Goal: Task Accomplishment & Management: Manage account settings

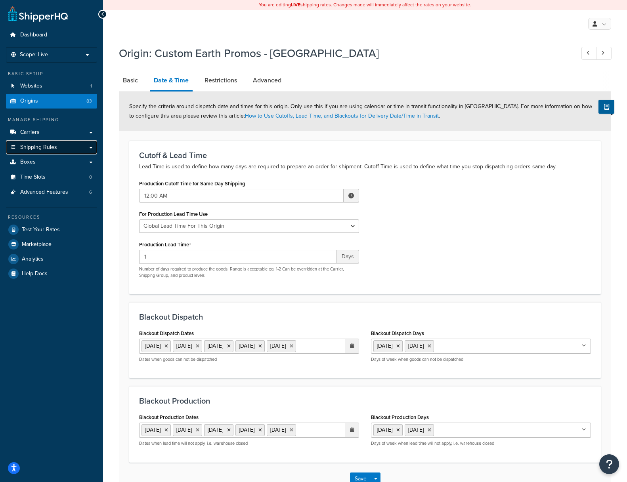
click at [32, 145] on span "Shipping Rules" at bounding box center [38, 147] width 37 height 7
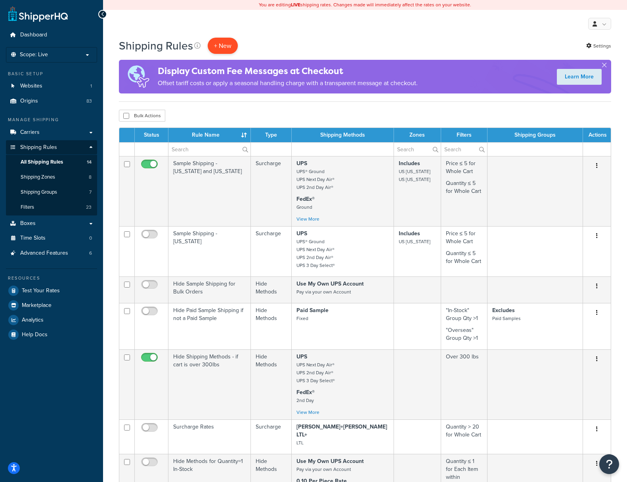
click at [224, 48] on p "+ New" at bounding box center [223, 46] width 30 height 16
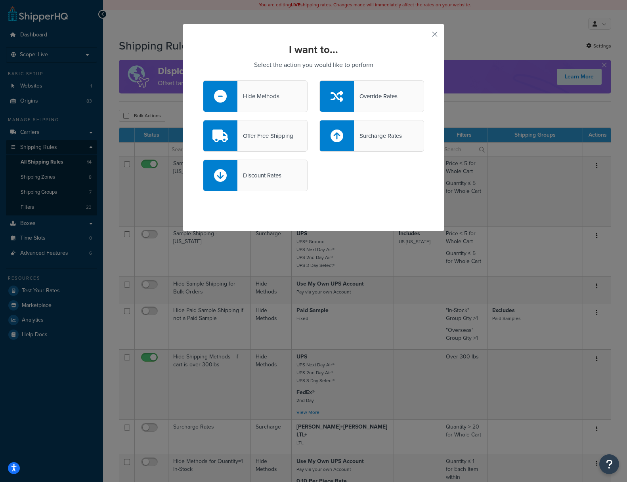
click at [379, 177] on div "Discount Rates" at bounding box center [313, 180] width 233 height 40
click at [424, 36] on button "button" at bounding box center [423, 37] width 2 height 2
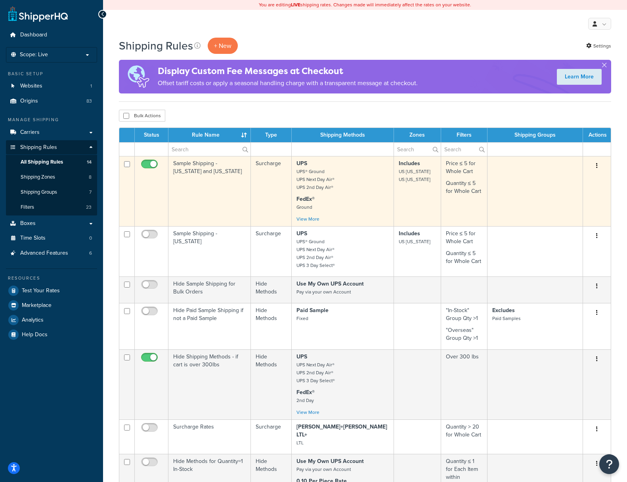
click at [205, 203] on td "Sample Shipping - Hawaii and Alaska" at bounding box center [209, 191] width 82 height 70
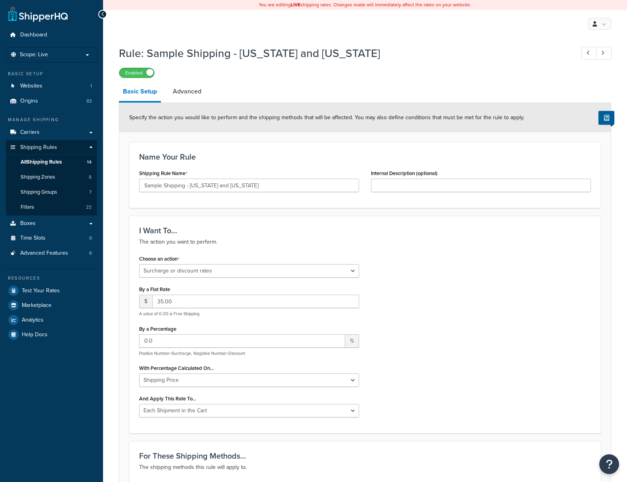
select select "SURCHARGE"
select select "CART"
click at [199, 150] on div "Name Your Rule Shipping Rule Name Sample Shipping - Hawaii and Alaska Internal …" at bounding box center [364, 175] width 471 height 66
click at [33, 99] on span "Origins" at bounding box center [29, 101] width 18 height 7
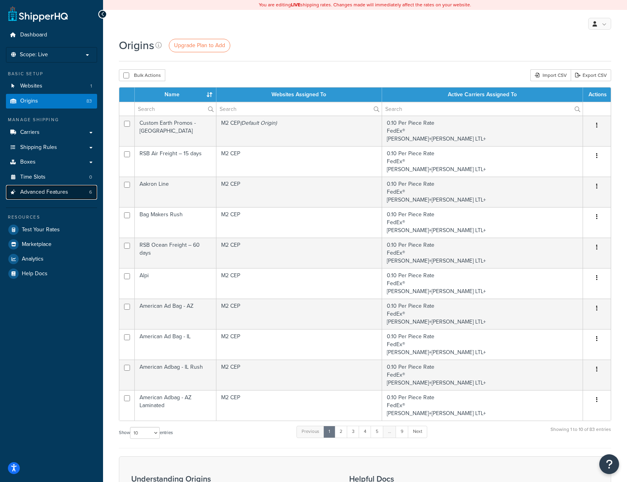
click at [44, 191] on span "Advanced Features" at bounding box center [44, 192] width 48 height 7
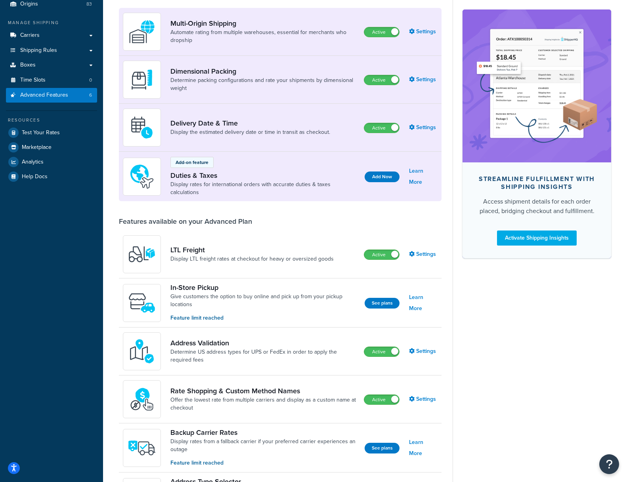
scroll to position [53, 0]
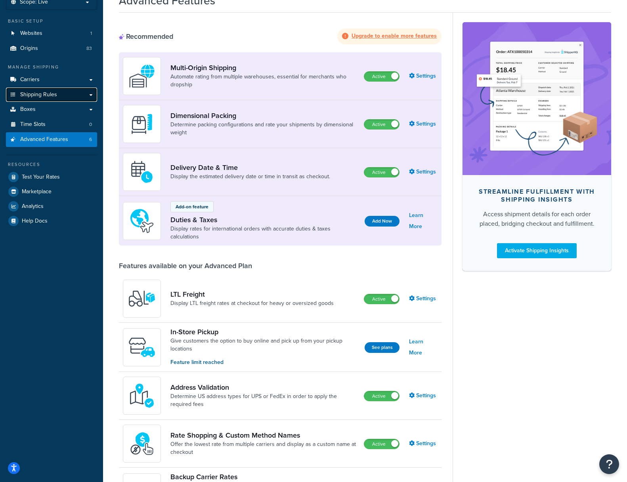
click at [92, 94] on link "Shipping Rules" at bounding box center [51, 95] width 91 height 15
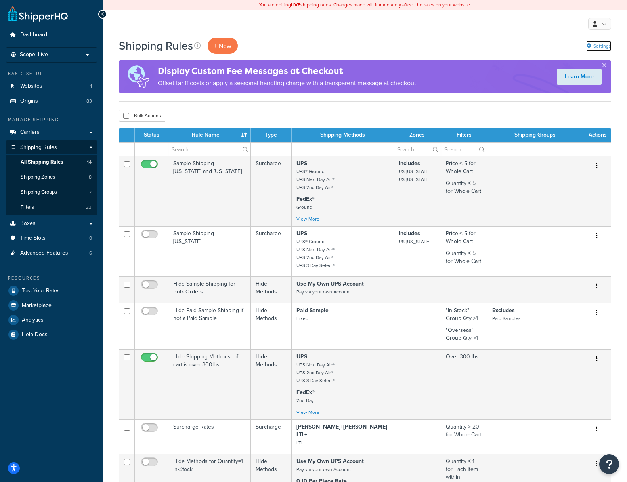
click at [604, 49] on link "Settings" at bounding box center [598, 45] width 25 height 11
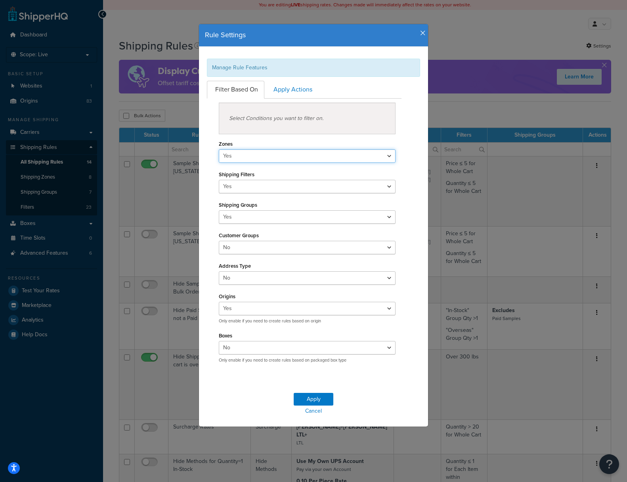
click at [242, 156] on select "Yes No" at bounding box center [307, 155] width 177 height 13
click at [219, 149] on select "Yes No" at bounding box center [307, 155] width 177 height 13
click at [256, 186] on select "Yes No" at bounding box center [307, 186] width 177 height 13
click at [219, 180] on select "Yes No" at bounding box center [307, 186] width 177 height 13
click at [298, 91] on link "Apply Actions" at bounding box center [291, 90] width 53 height 18
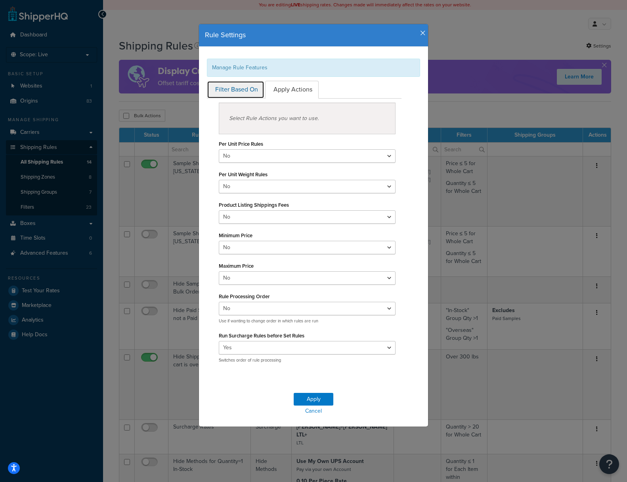
click at [228, 90] on link "Filter Based On" at bounding box center [235, 90] width 57 height 18
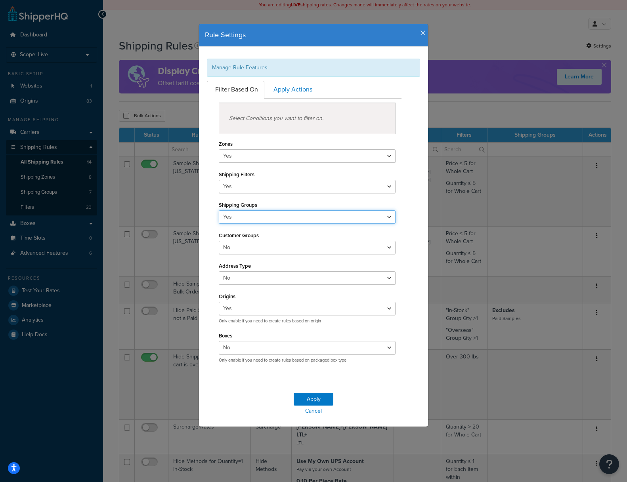
click at [386, 212] on select "Yes No" at bounding box center [307, 216] width 177 height 13
click at [422, 33] on icon "button" at bounding box center [423, 33] width 6 height 7
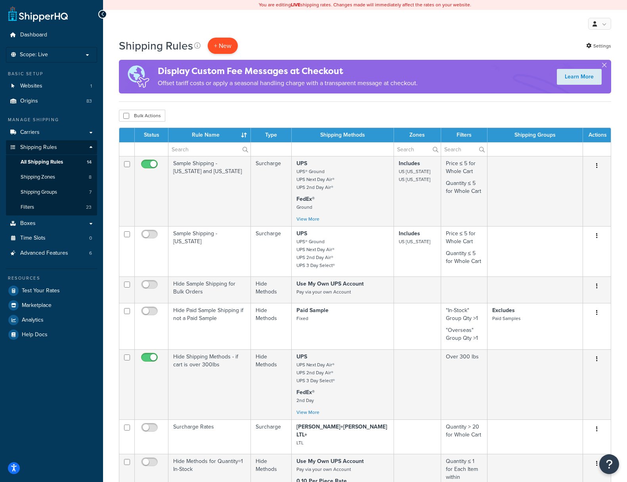
click at [224, 44] on p "+ New" at bounding box center [223, 46] width 30 height 16
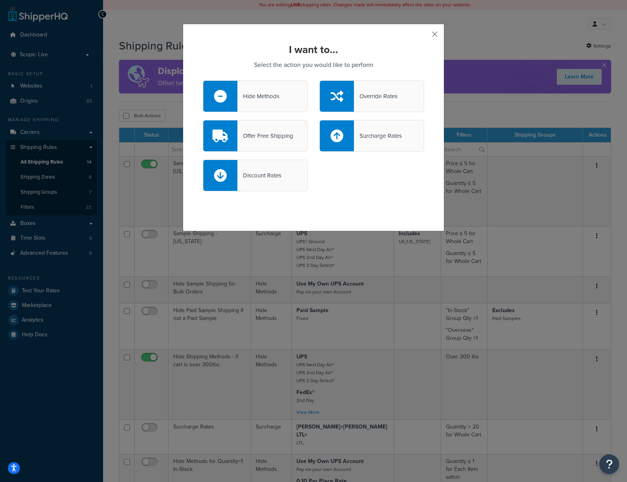
click at [424, 36] on button "button" at bounding box center [423, 37] width 2 height 2
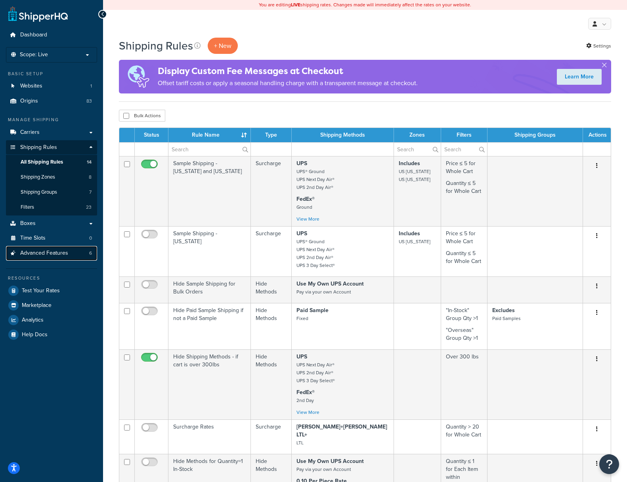
click at [32, 252] on span "Advanced Features" at bounding box center [44, 253] width 48 height 7
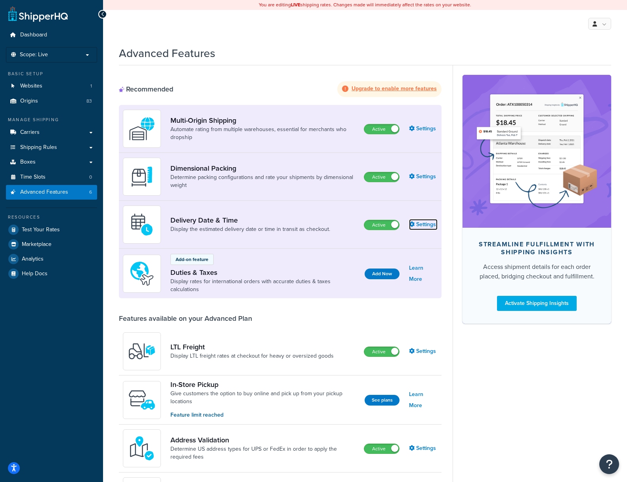
click at [414, 222] on icon at bounding box center [412, 224] width 6 height 6
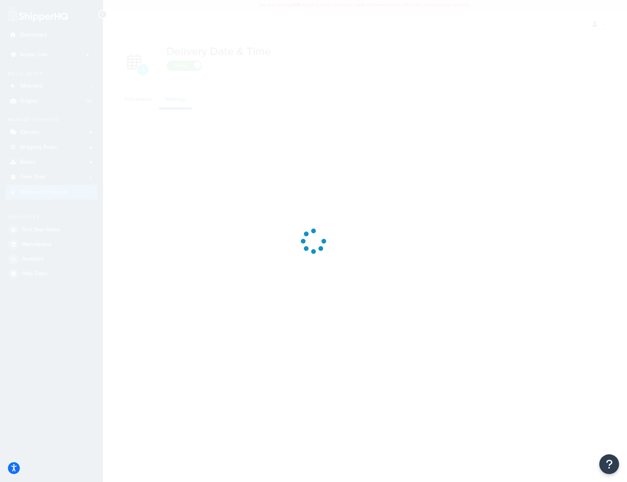
select select "false"
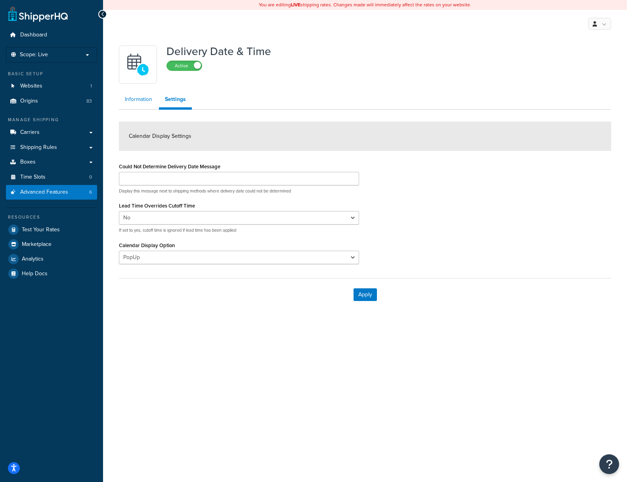
click at [134, 97] on link "Information" at bounding box center [138, 100] width 39 height 16
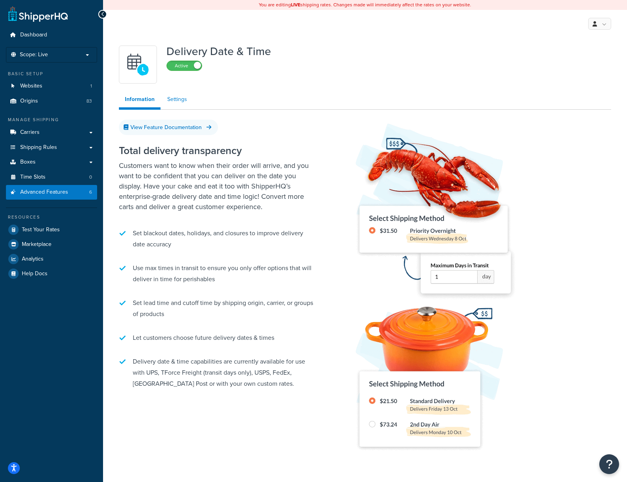
click at [170, 100] on link "Settings" at bounding box center [177, 100] width 32 height 16
select select "false"
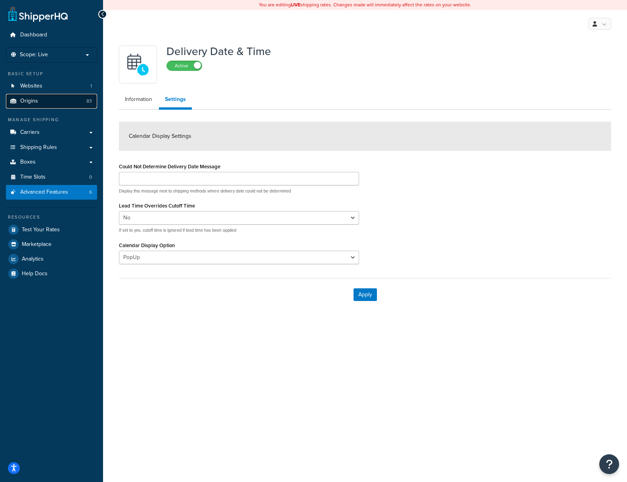
click at [31, 101] on span "Origins" at bounding box center [29, 101] width 18 height 7
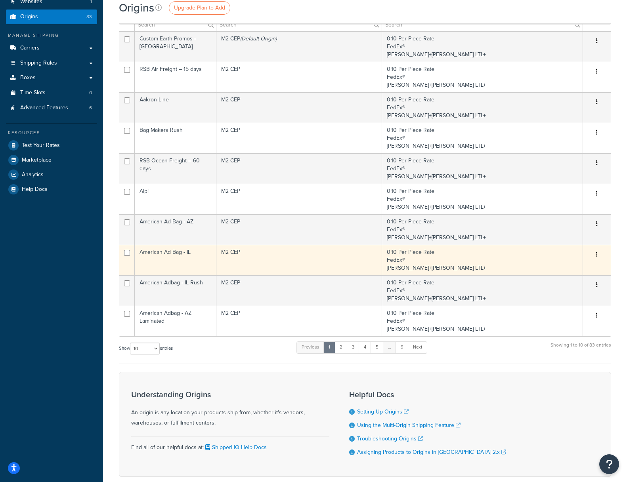
scroll to position [17, 0]
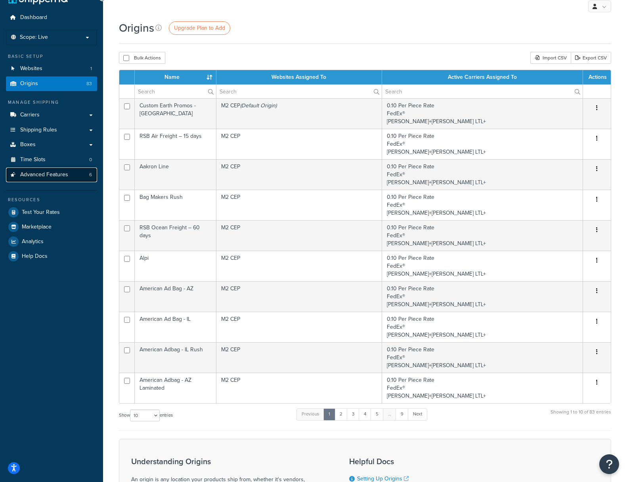
click at [41, 174] on span "Advanced Features" at bounding box center [44, 175] width 48 height 7
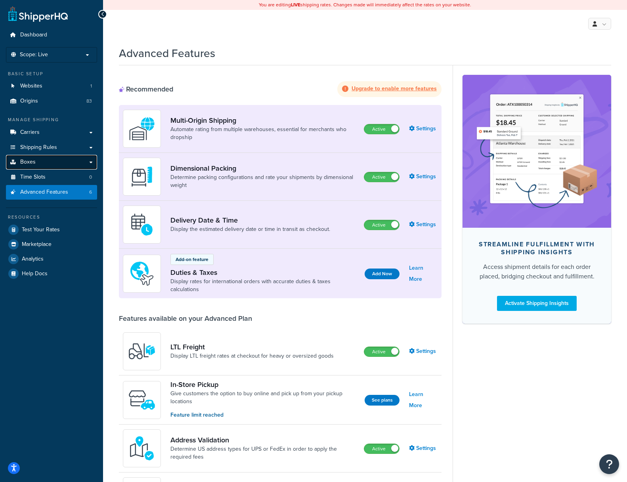
click at [91, 162] on link "Boxes" at bounding box center [51, 162] width 91 height 15
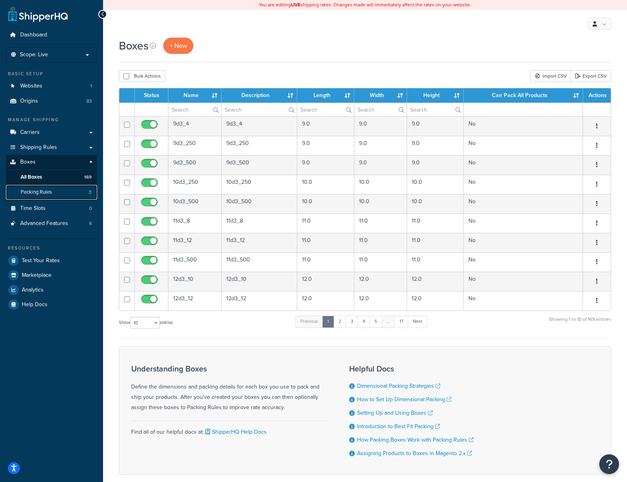
click at [32, 194] on span "Packing Rules" at bounding box center [36, 192] width 31 height 7
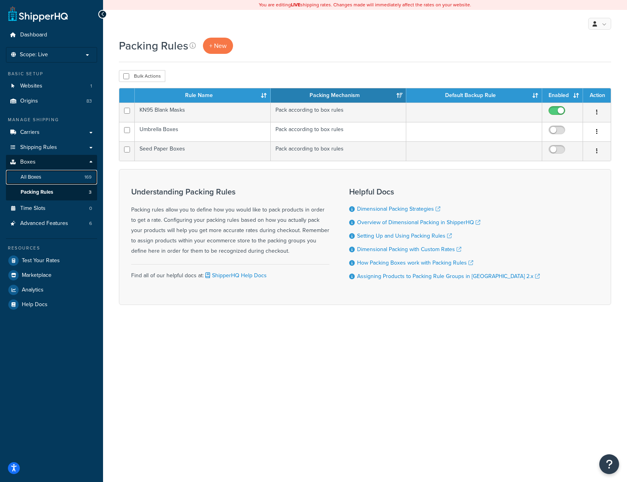
click at [31, 176] on span "All Boxes" at bounding box center [31, 177] width 21 height 7
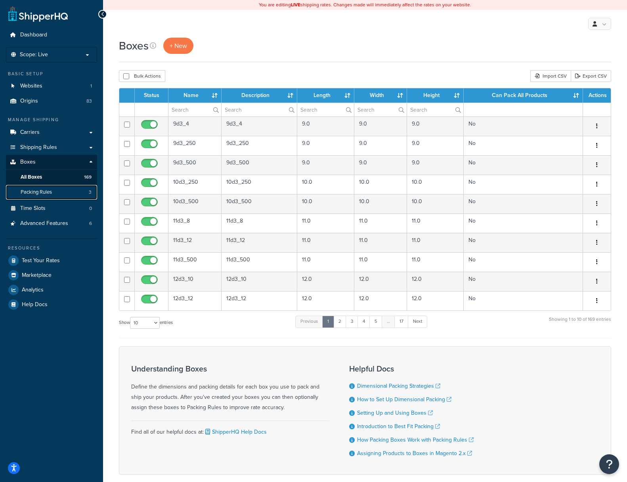
click at [33, 191] on span "Packing Rules" at bounding box center [36, 192] width 31 height 7
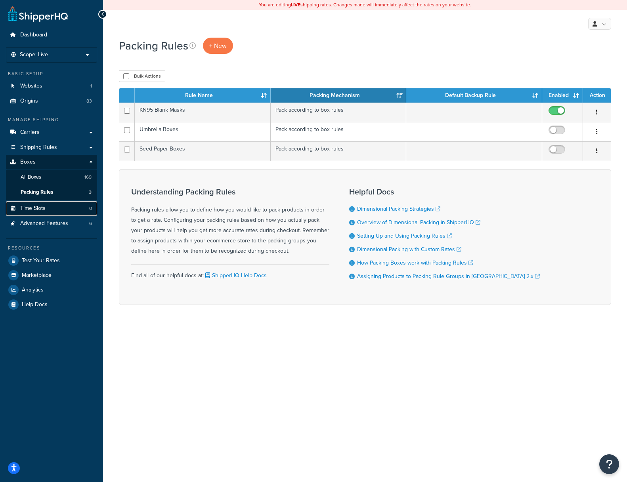
click at [31, 207] on span "Time Slots" at bounding box center [32, 208] width 25 height 7
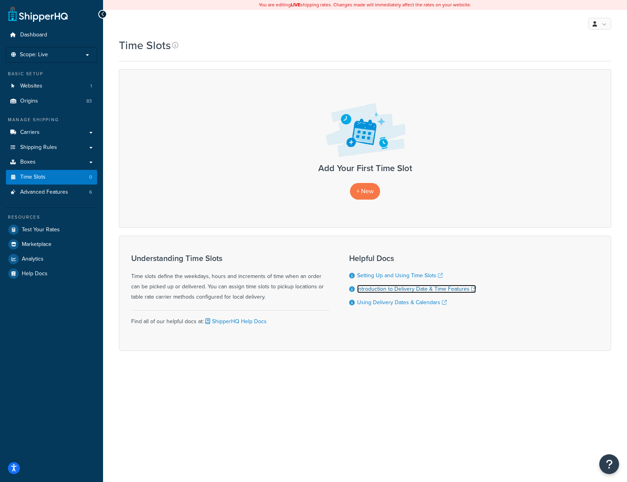
click at [378, 287] on link "Introduction to Delivery Date & Time Features" at bounding box center [416, 289] width 119 height 8
click at [37, 32] on span "Dashboard" at bounding box center [33, 35] width 27 height 7
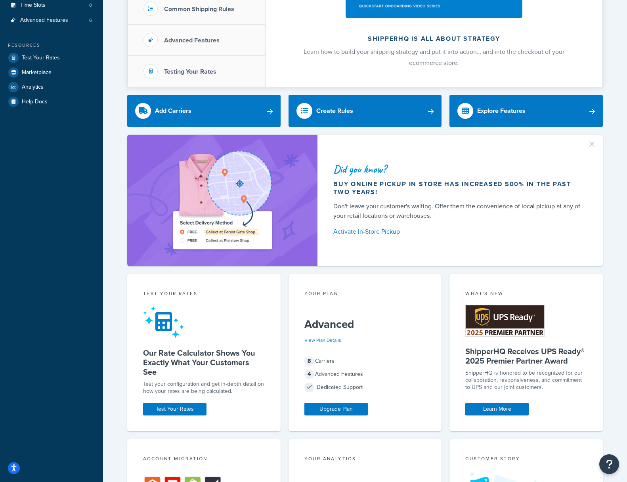
scroll to position [166, 0]
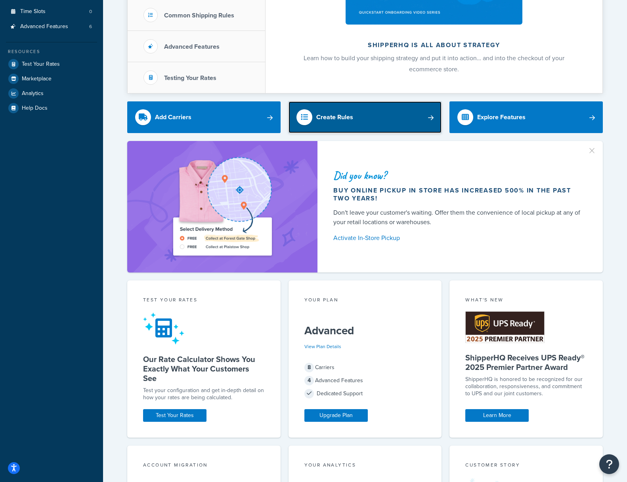
click at [408, 116] on link "Create Rules" at bounding box center [364, 117] width 153 height 32
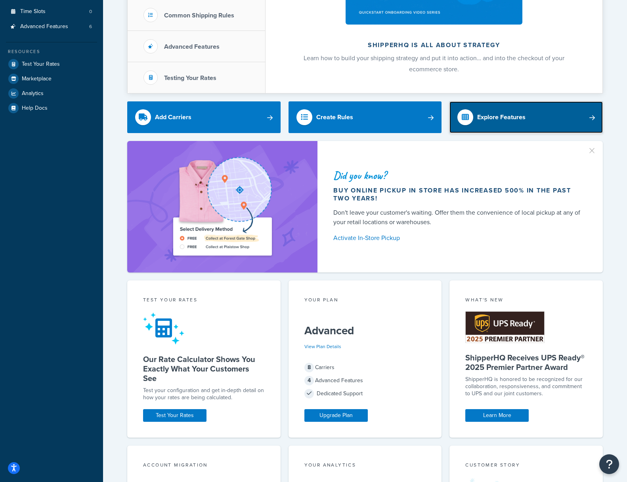
click at [513, 115] on div "Explore Features" at bounding box center [501, 117] width 48 height 11
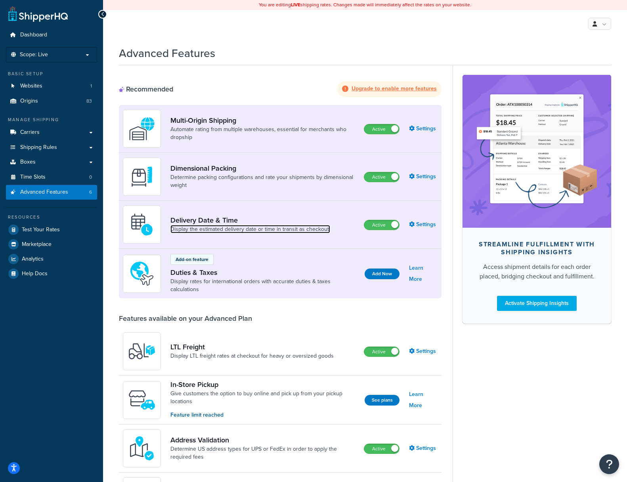
click at [193, 227] on link "Display the estimated delivery date or time in transit as checkout." at bounding box center [250, 229] width 160 height 8
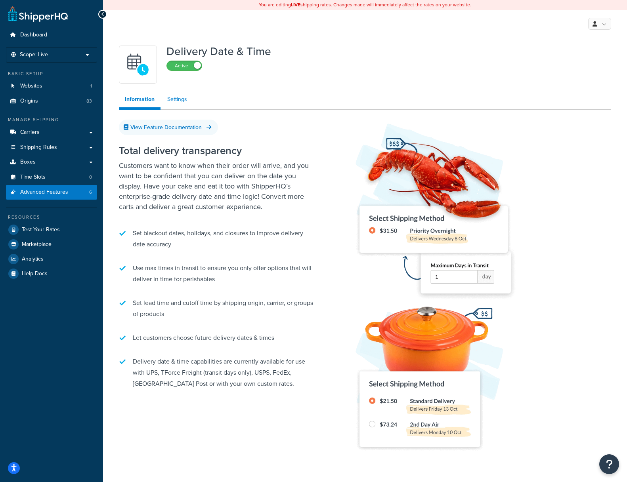
click at [174, 99] on link "Settings" at bounding box center [177, 100] width 32 height 16
select select "false"
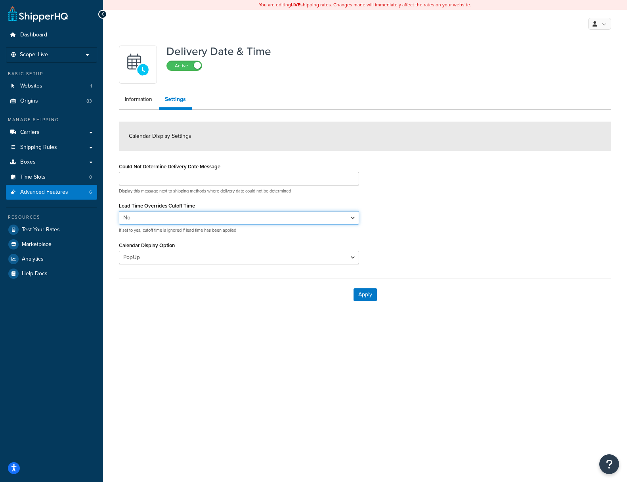
click at [162, 218] on select "Yes No" at bounding box center [239, 217] width 240 height 13
click at [119, 211] on select "Yes No" at bounding box center [239, 217] width 240 height 13
click at [162, 218] on select "Yes No" at bounding box center [239, 217] width 240 height 13
click at [144, 96] on link "Information" at bounding box center [138, 100] width 39 height 16
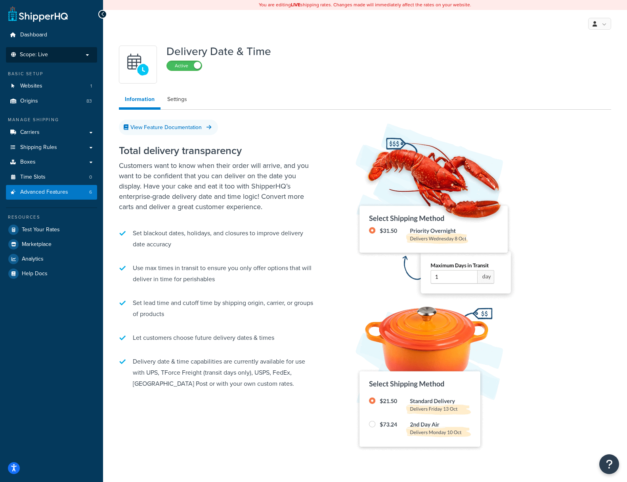
click at [88, 55] on p "Scope: Live" at bounding box center [52, 55] width 84 height 7
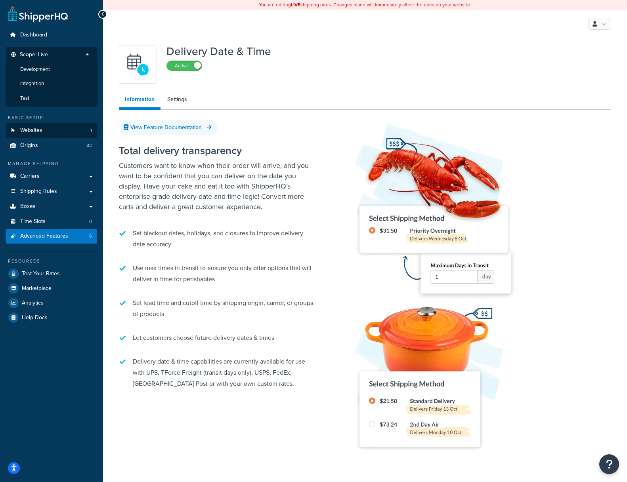
click at [32, 84] on span "Integration" at bounding box center [32, 83] width 24 height 7
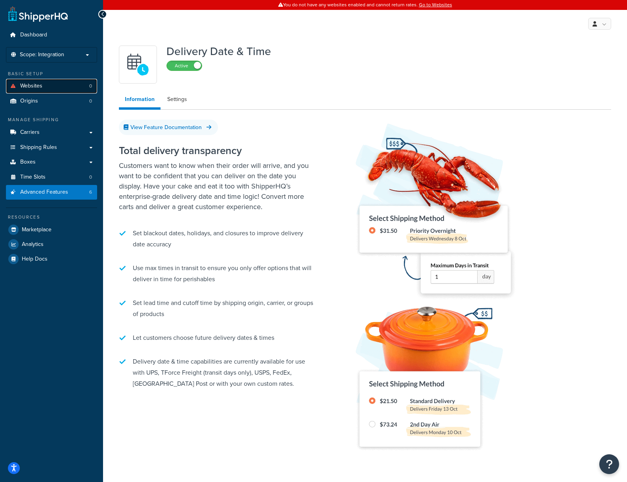
click at [37, 85] on span "Websites" at bounding box center [31, 86] width 22 height 7
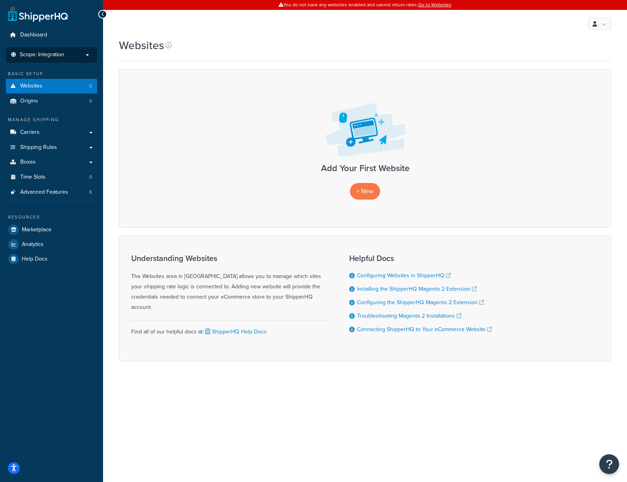
click at [37, 52] on span "Scope: Integration" at bounding box center [42, 55] width 44 height 7
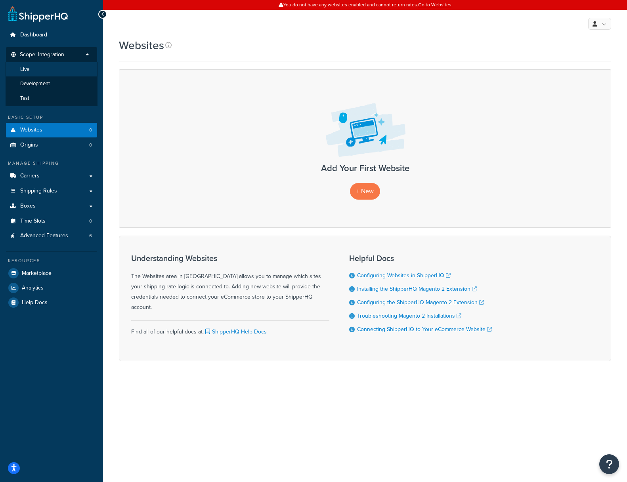
click at [29, 70] on span "Live" at bounding box center [24, 69] width 9 height 7
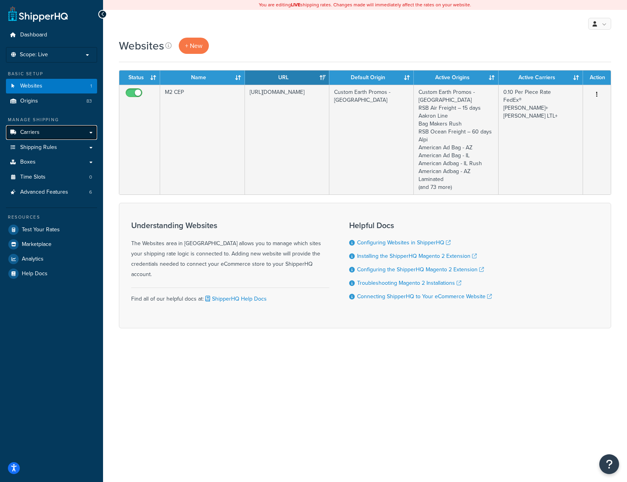
click at [91, 132] on link "Carriers" at bounding box center [51, 132] width 91 height 15
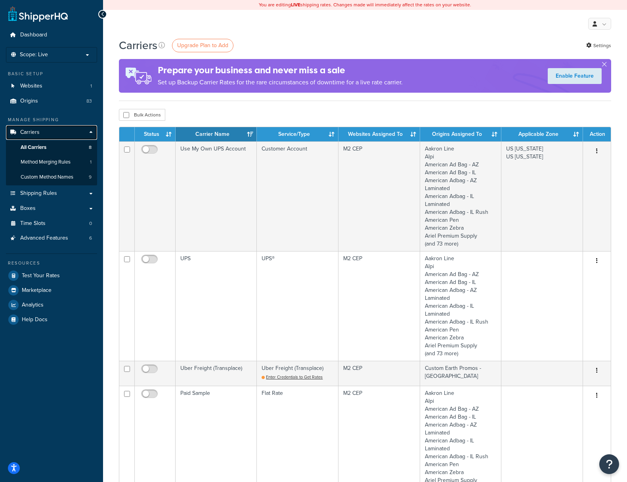
click at [91, 132] on link "Carriers" at bounding box center [51, 132] width 91 height 15
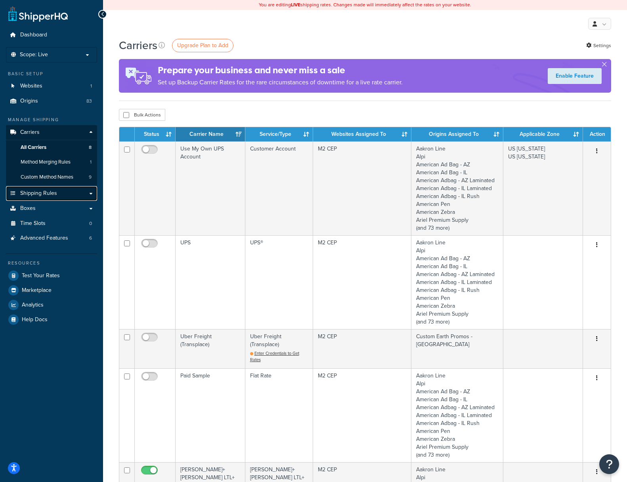
click at [92, 194] on link "Shipping Rules" at bounding box center [51, 193] width 91 height 15
